Goal: Task Accomplishment & Management: Complete application form

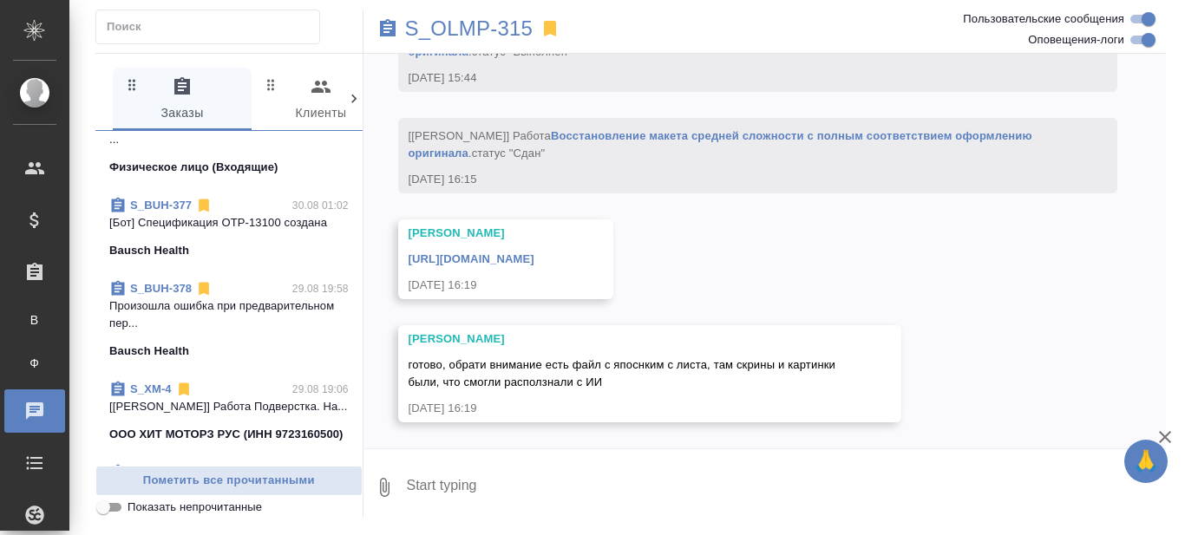
scroll to position [347, 0]
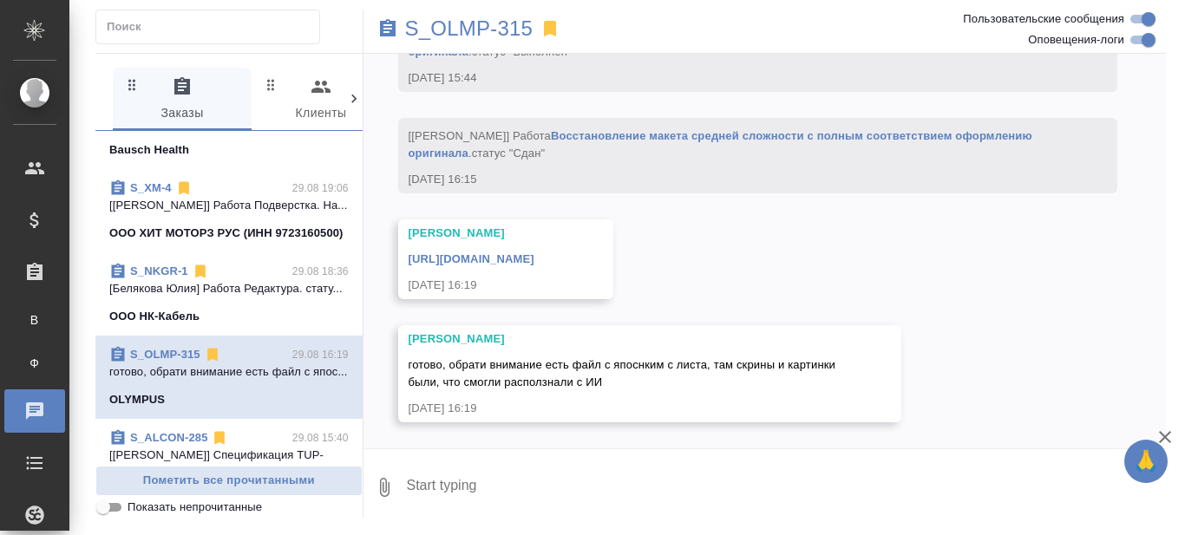
click at [161, 278] on link "S_NKGR-1" at bounding box center [159, 271] width 58 height 13
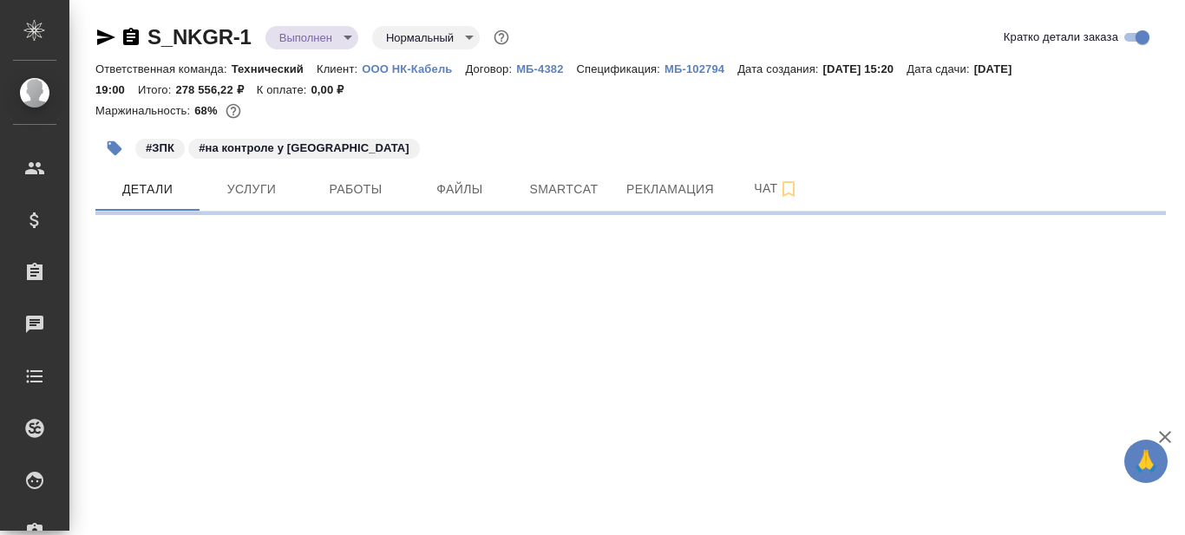
select select "RU"
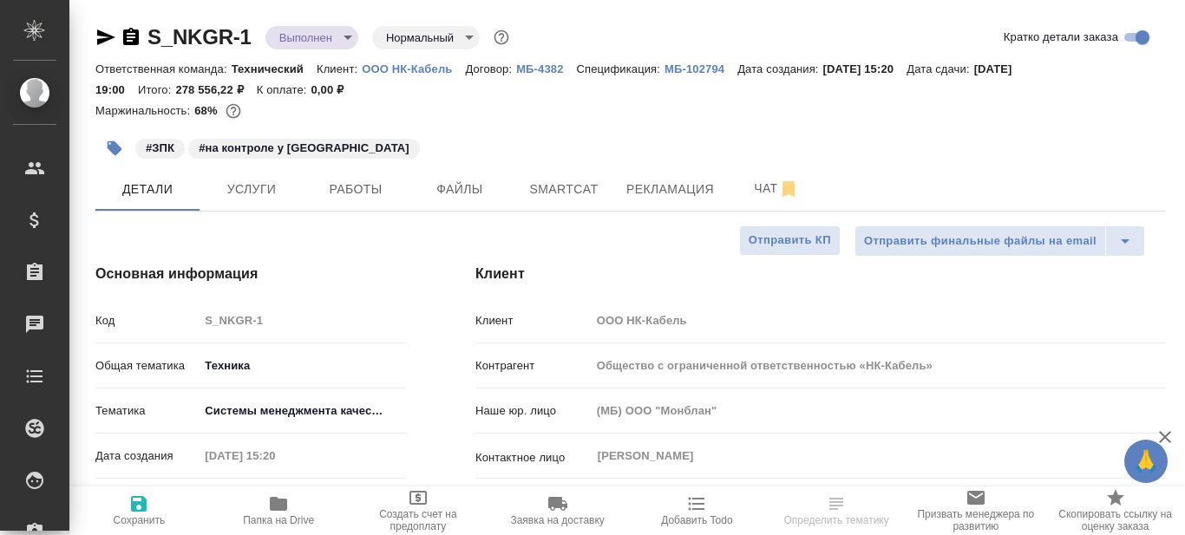
type textarea "x"
type input "Каирова Бэлла"
type input "Касаткина Александра"
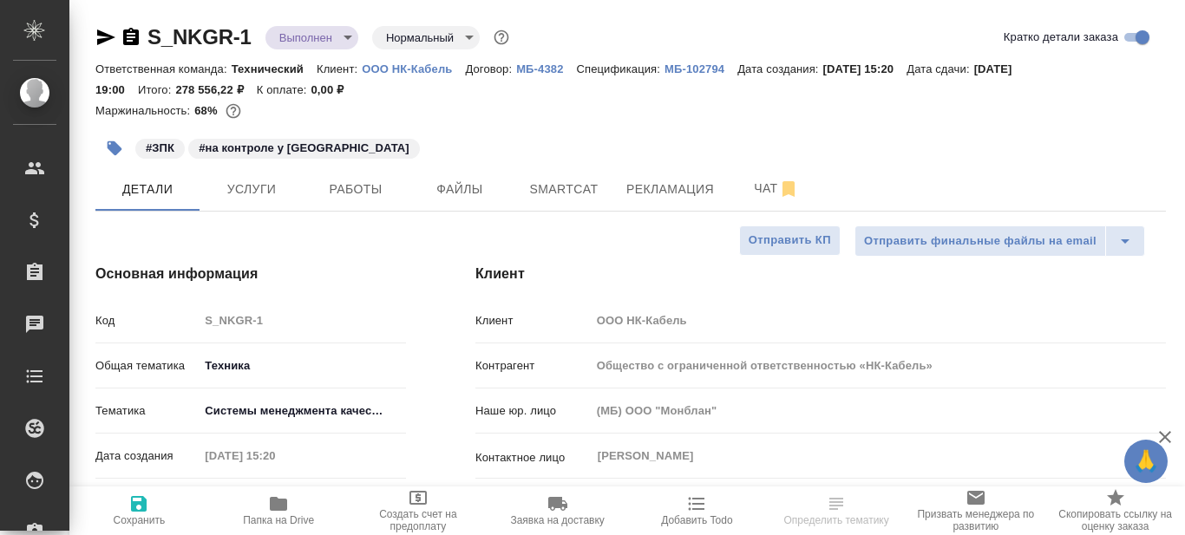
type input "[PERSON_NAME]"
type input "Авдеев Алексей"
click at [271, 516] on span "Папка на Drive" at bounding box center [278, 521] width 71 height 12
type textarea "x"
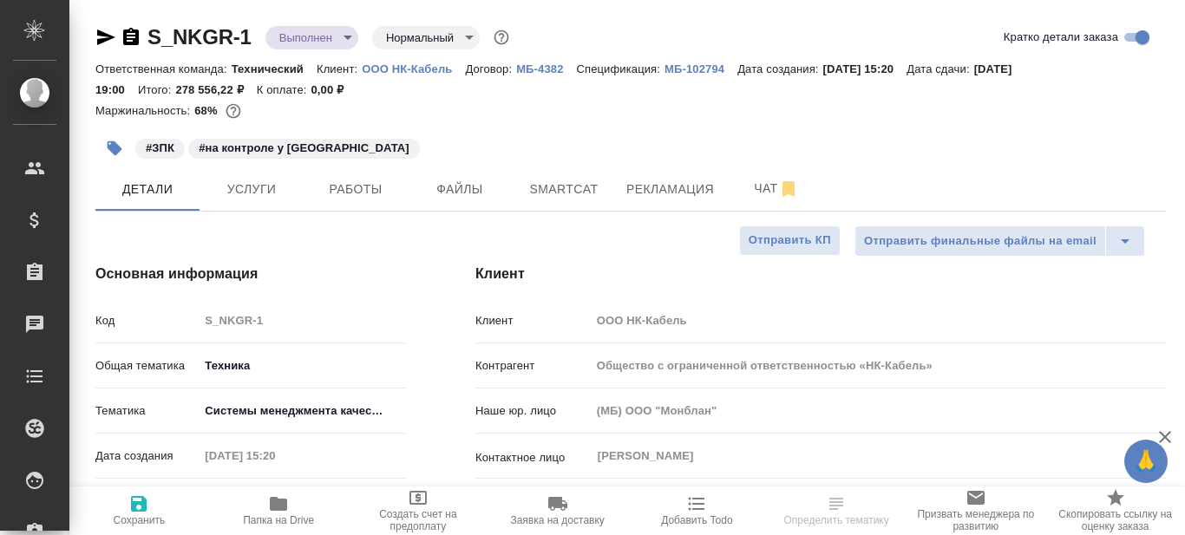
type textarea "x"
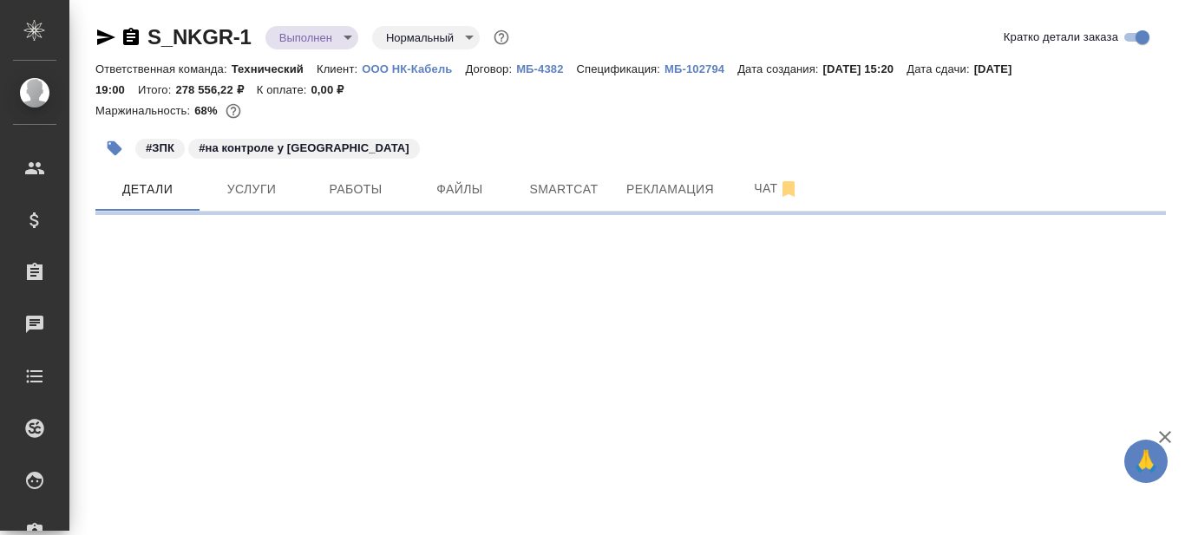
select select "RU"
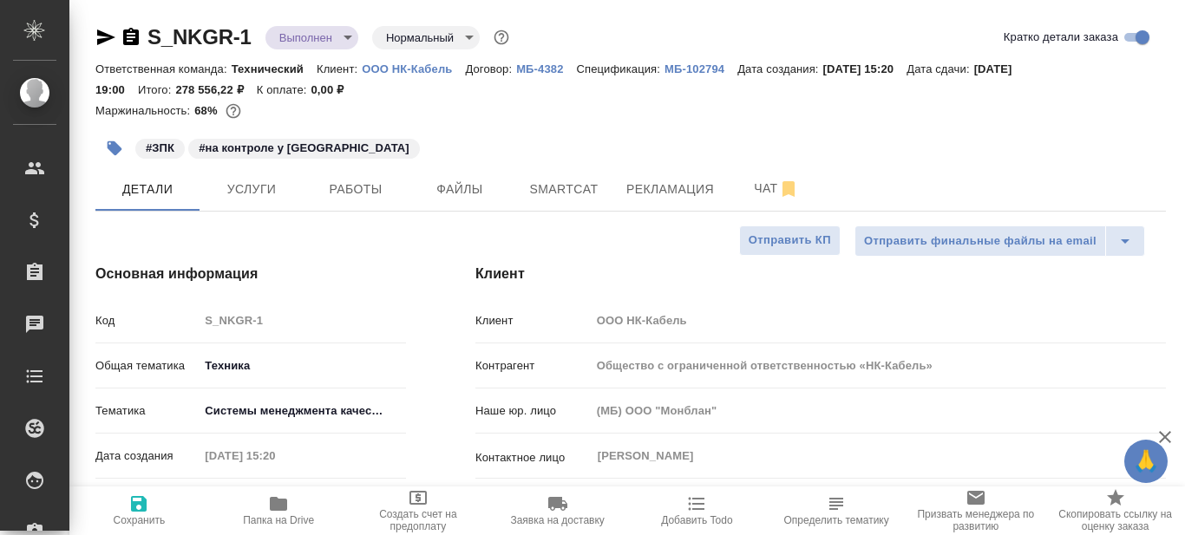
type textarea "x"
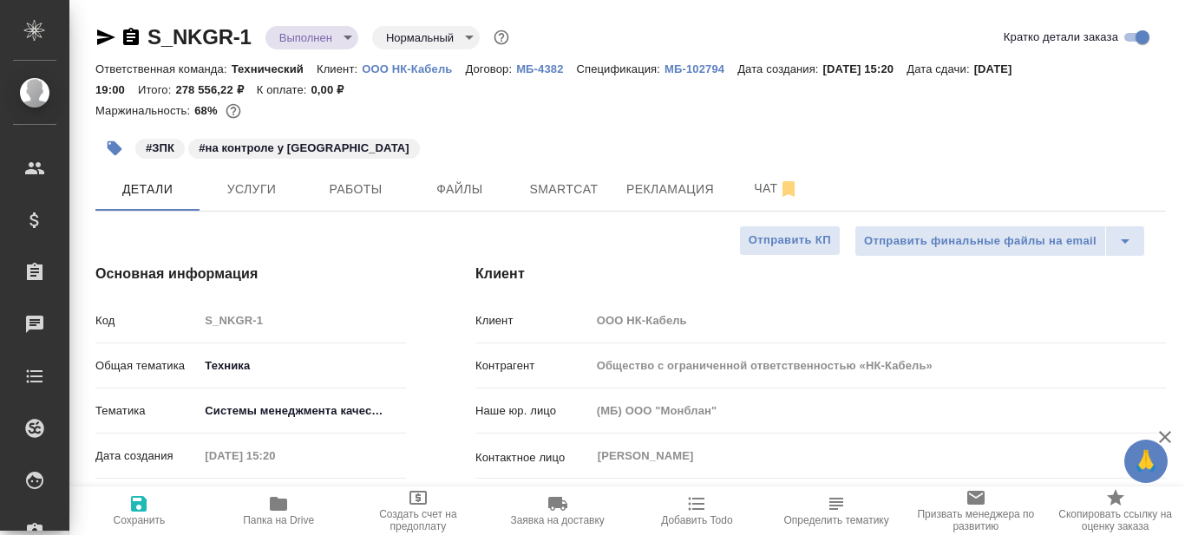
type textarea "x"
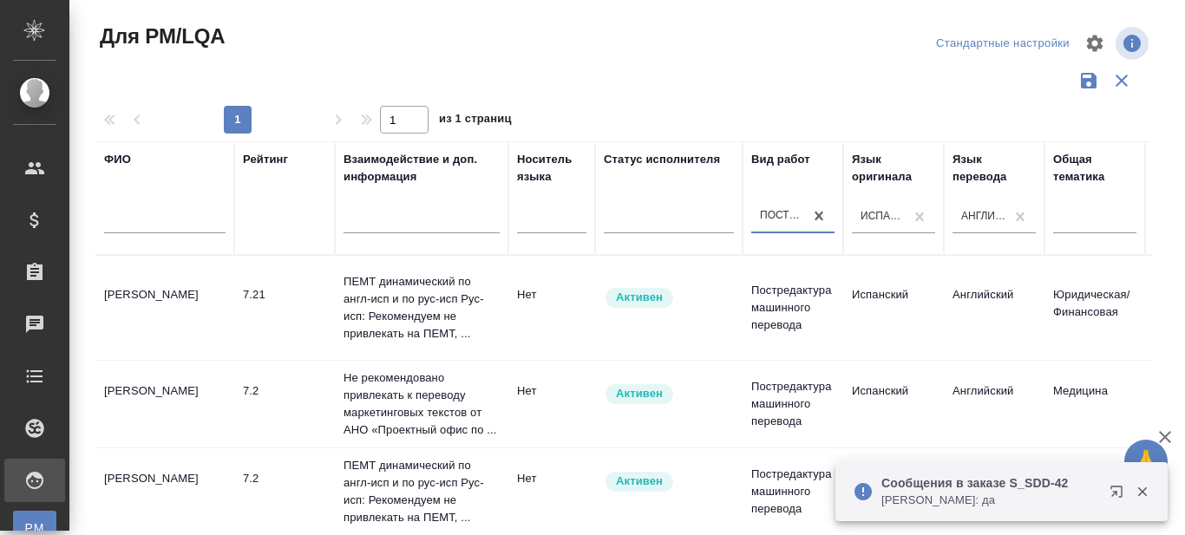
scroll to position [572, 1343]
